Goal: Navigation & Orientation: Find specific page/section

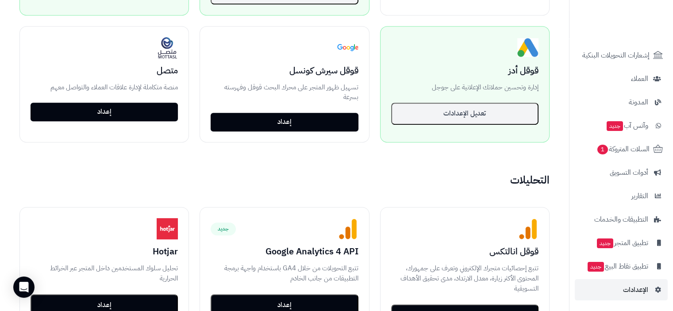
scroll to position [575, 0]
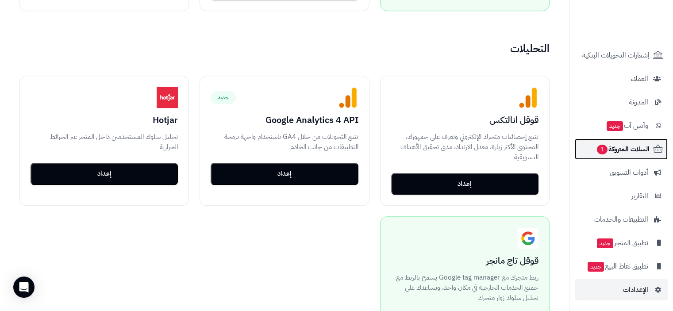
click at [629, 154] on span "السلات المتروكة 1" at bounding box center [623, 149] width 54 height 12
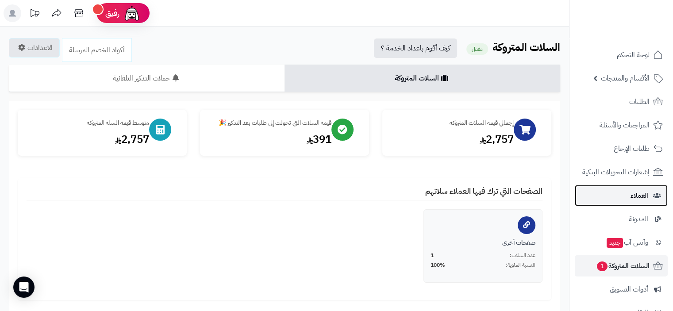
click at [642, 195] on span "العملاء" at bounding box center [639, 195] width 18 height 12
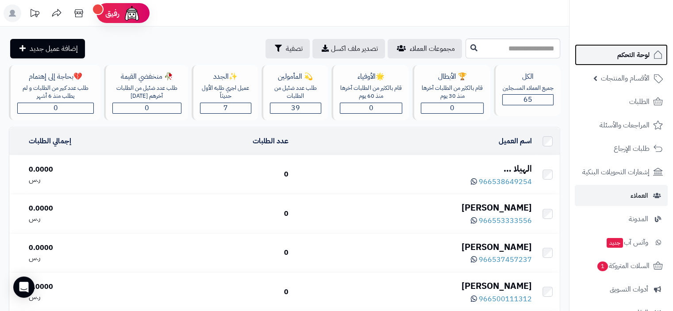
click at [633, 56] on span "لوحة التحكم" at bounding box center [633, 55] width 32 height 12
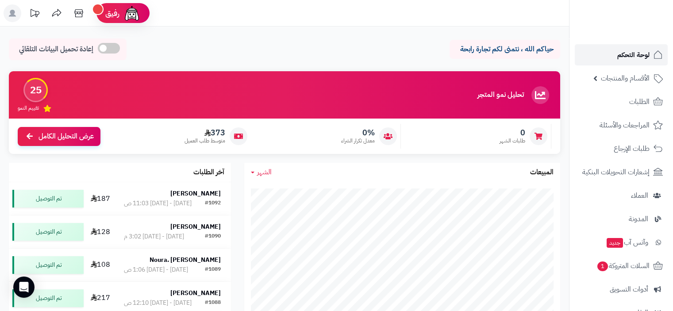
click at [627, 55] on span "لوحة التحكم" at bounding box center [633, 55] width 32 height 12
